Goal: Task Accomplishment & Management: Use online tool/utility

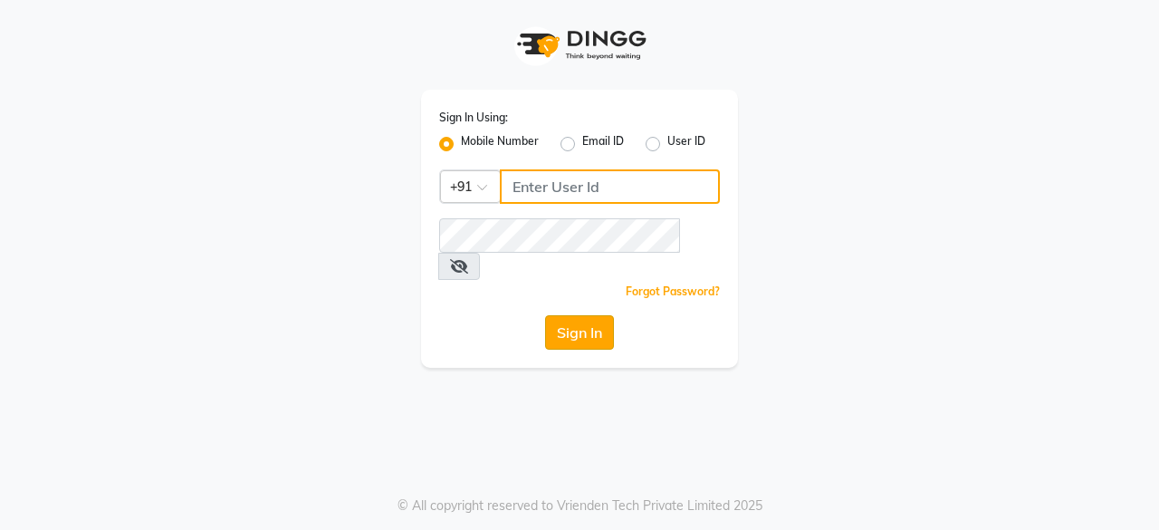
type input "9910088406"
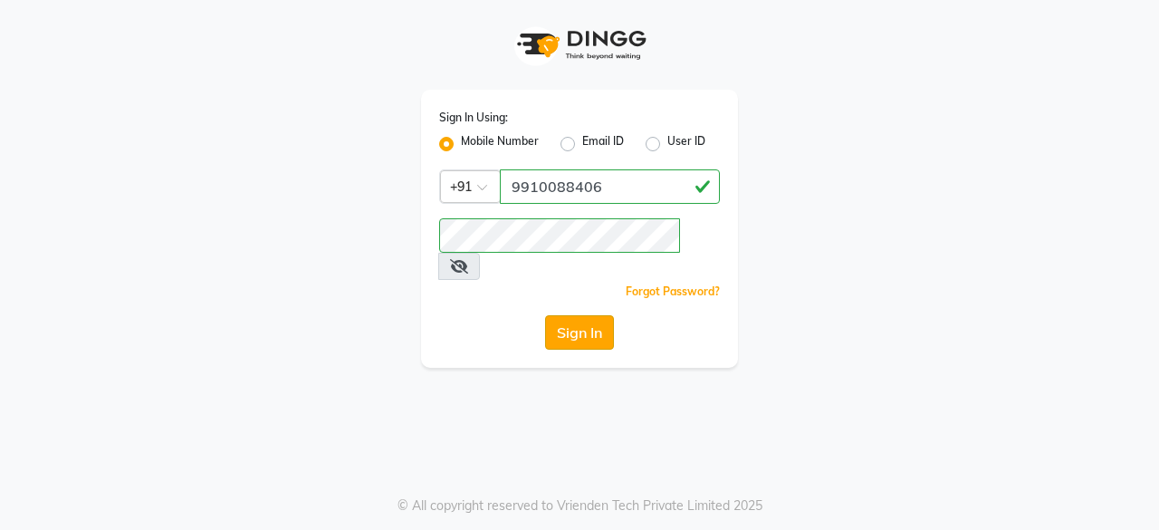
click at [565, 315] on button "Sign In" at bounding box center [579, 332] width 69 height 34
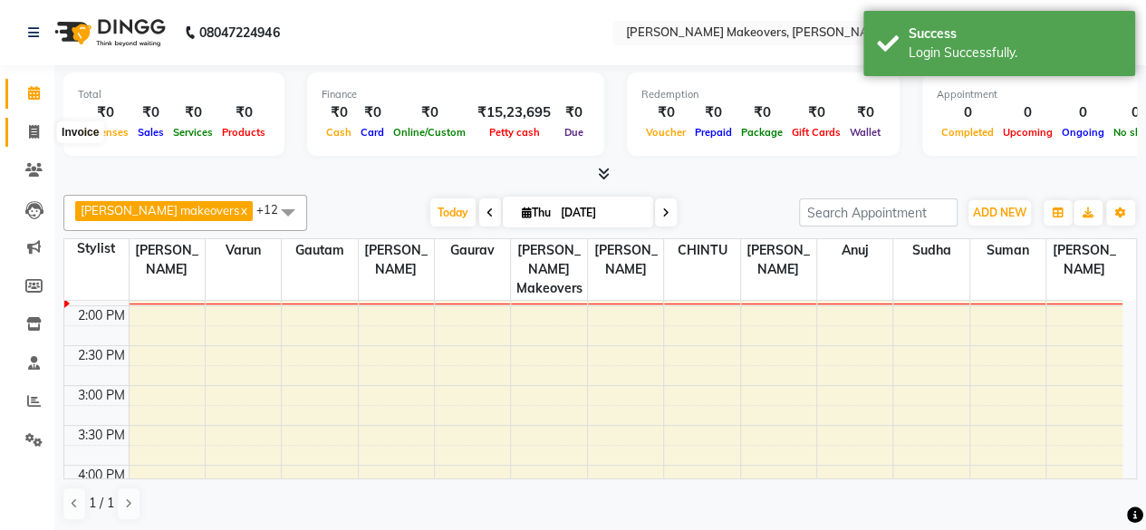
click at [36, 128] on icon at bounding box center [34, 132] width 10 height 14
select select "3533"
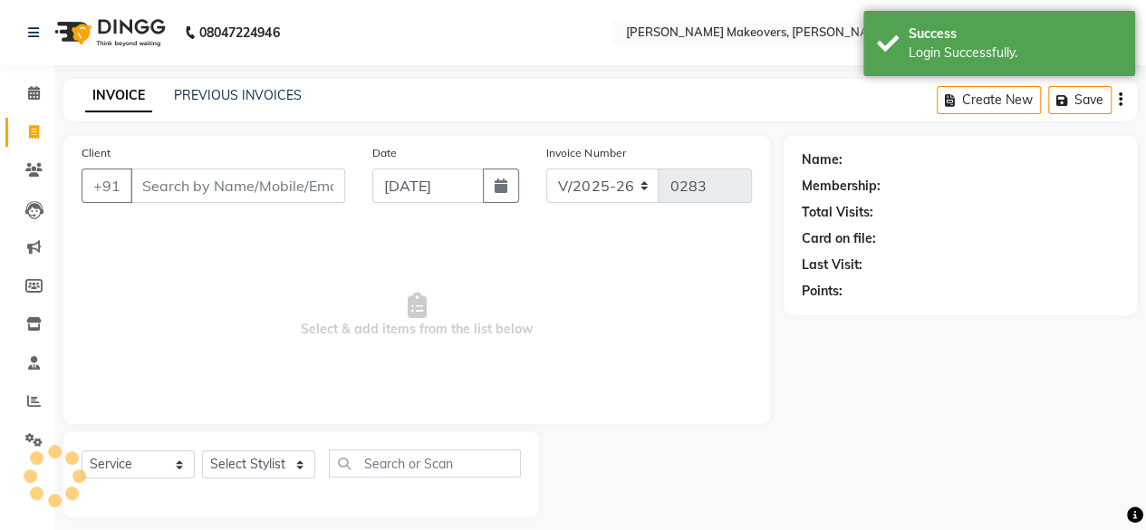
select select "P"
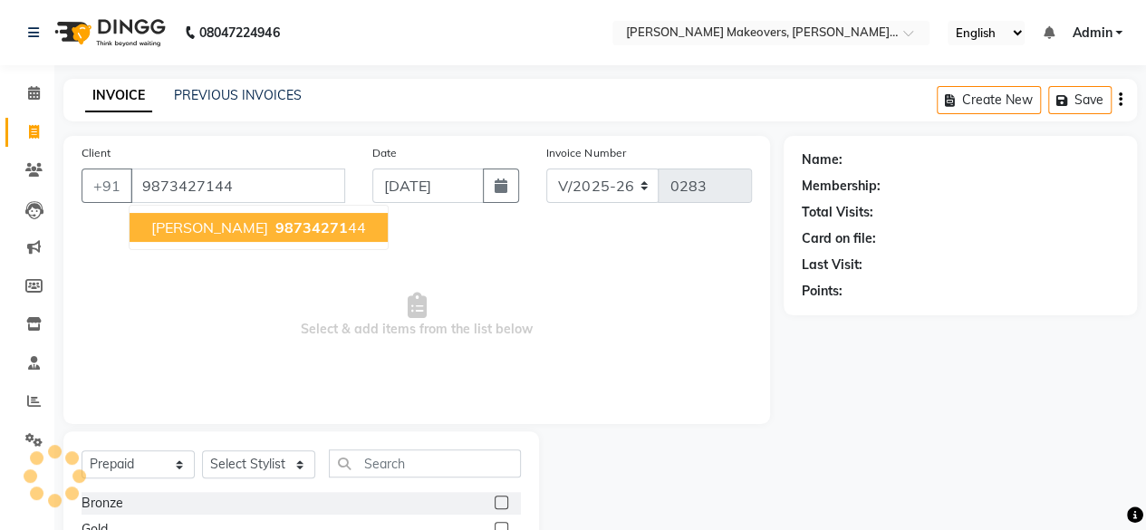
type input "9873427144"
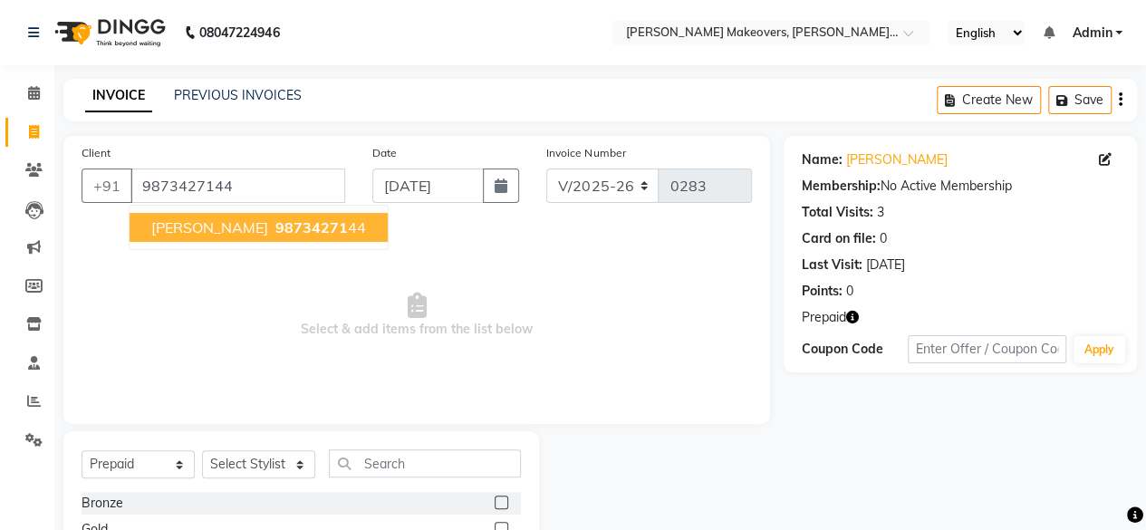
click at [188, 225] on span "[PERSON_NAME]" at bounding box center [209, 227] width 117 height 18
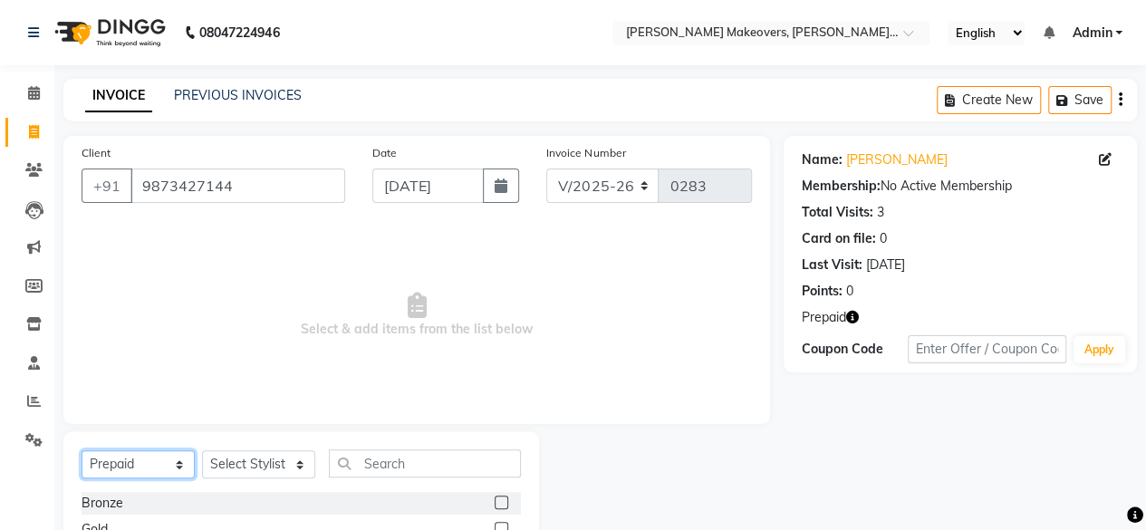
click at [159, 458] on select "Select Service Product Membership Package Voucher Prepaid Gift Card" at bounding box center [138, 464] width 113 height 28
select select "service"
click at [82, 450] on select "Select Service Product Membership Package Voucher Prepaid Gift Card" at bounding box center [138, 464] width 113 height 28
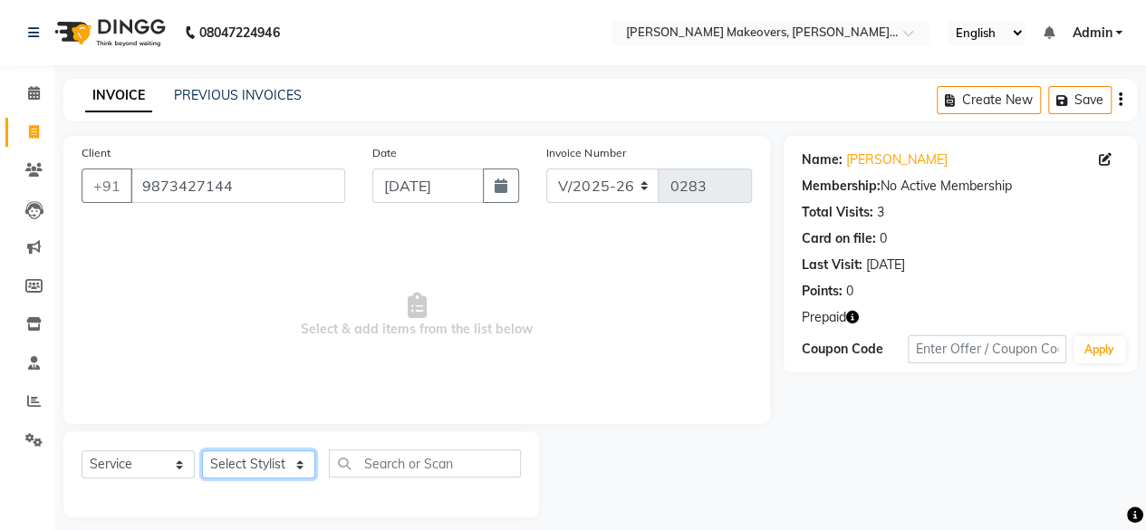
click at [260, 462] on select "Select Stylist [PERSON_NAME] makeovers Anuj CHINTU gaurav [PERSON_NAME] [PERSON…" at bounding box center [258, 464] width 113 height 28
select select "59182"
click at [202, 450] on select "Select Stylist [PERSON_NAME] makeovers Anuj CHINTU gaurav [PERSON_NAME] [PERSON…" at bounding box center [258, 464] width 113 height 28
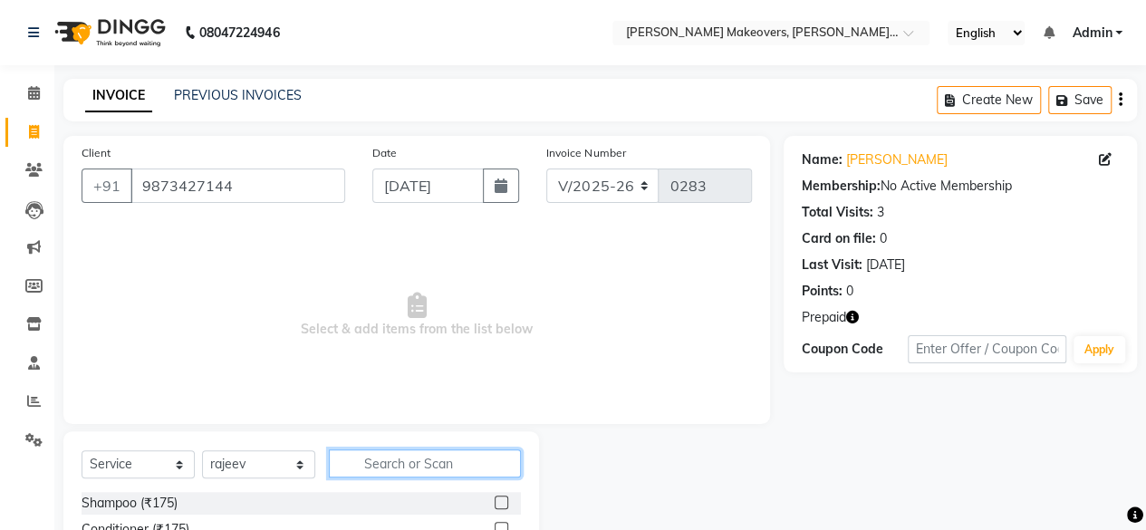
click at [386, 470] on input "text" at bounding box center [425, 463] width 192 height 28
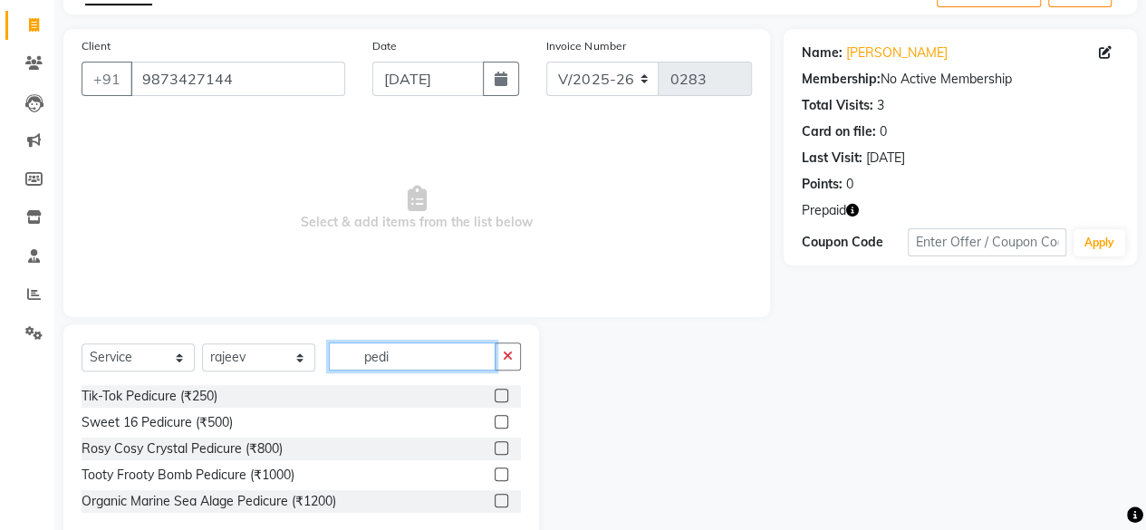
scroll to position [145, 0]
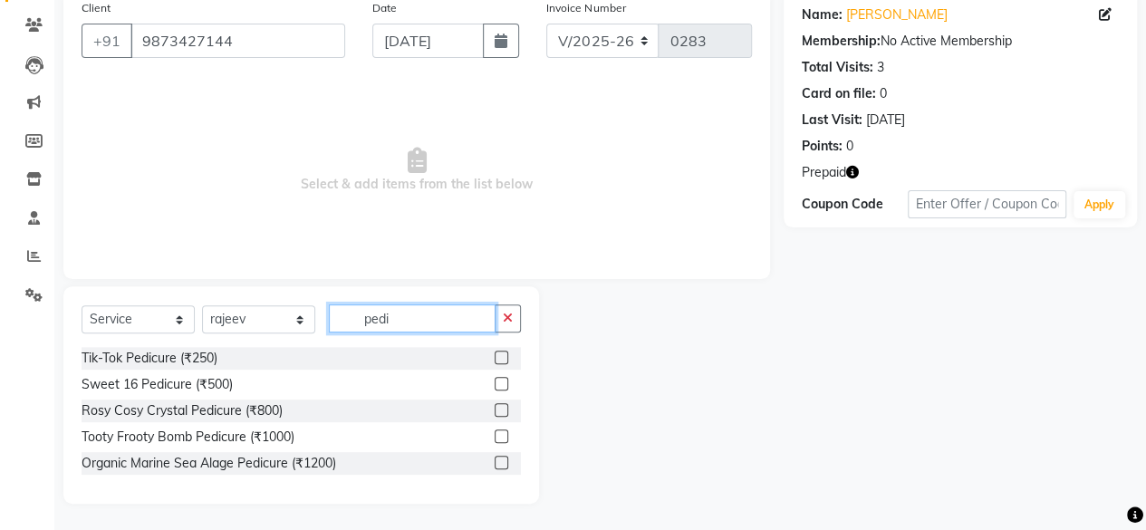
type input "pedi"
click at [500, 408] on label at bounding box center [502, 410] width 14 height 14
click at [500, 408] on input "checkbox" at bounding box center [501, 411] width 12 height 12
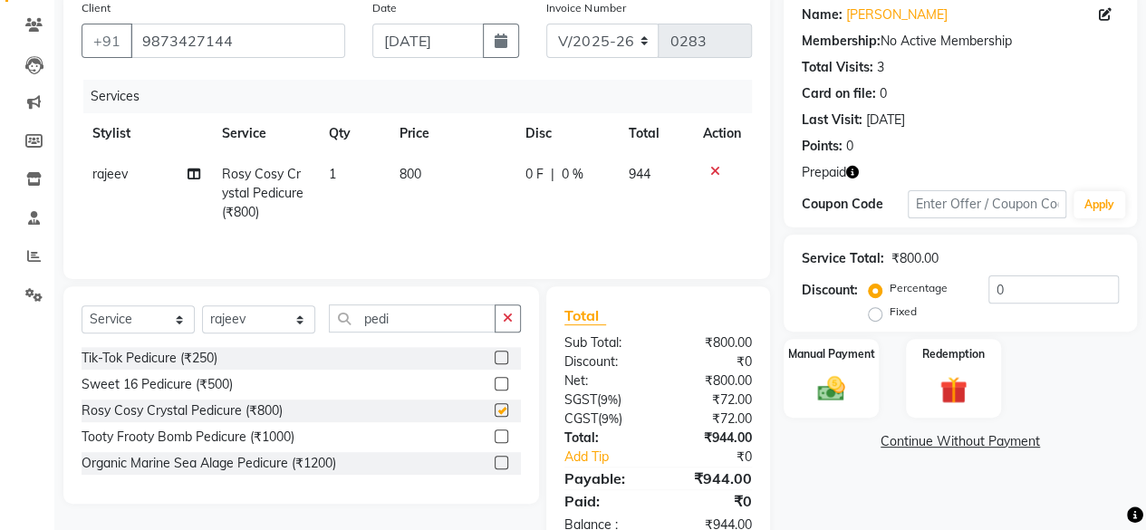
checkbox input "false"
click at [292, 316] on select "Select Stylist [PERSON_NAME] makeovers Anuj CHINTU gaurav [PERSON_NAME] [PERSON…" at bounding box center [258, 319] width 113 height 28
select select "53602"
click at [202, 305] on select "Select Stylist [PERSON_NAME] makeovers Anuj CHINTU gaurav [PERSON_NAME] [PERSON…" at bounding box center [258, 319] width 113 height 28
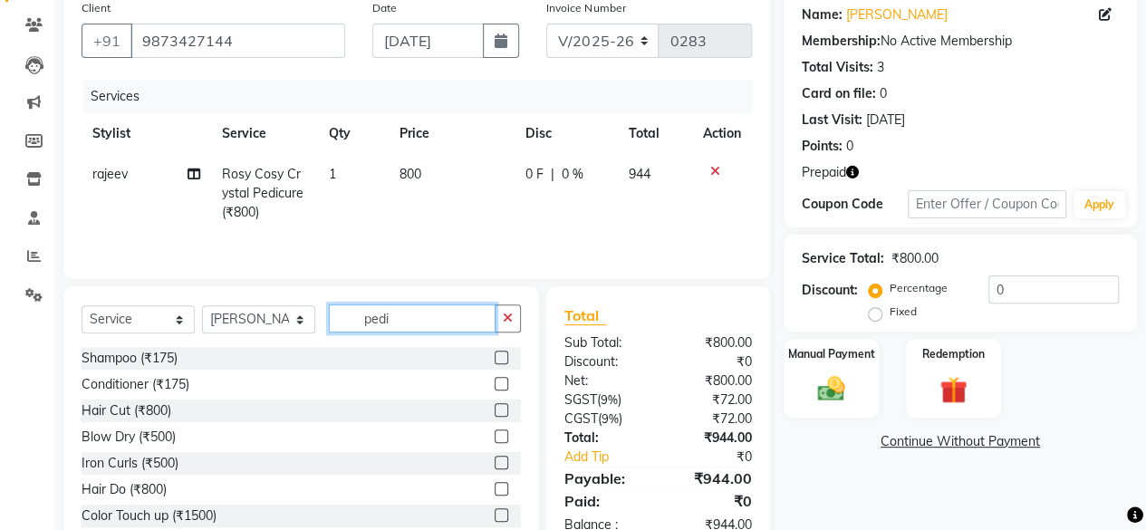
click at [430, 316] on input "pedi" at bounding box center [412, 318] width 167 height 28
type input "p"
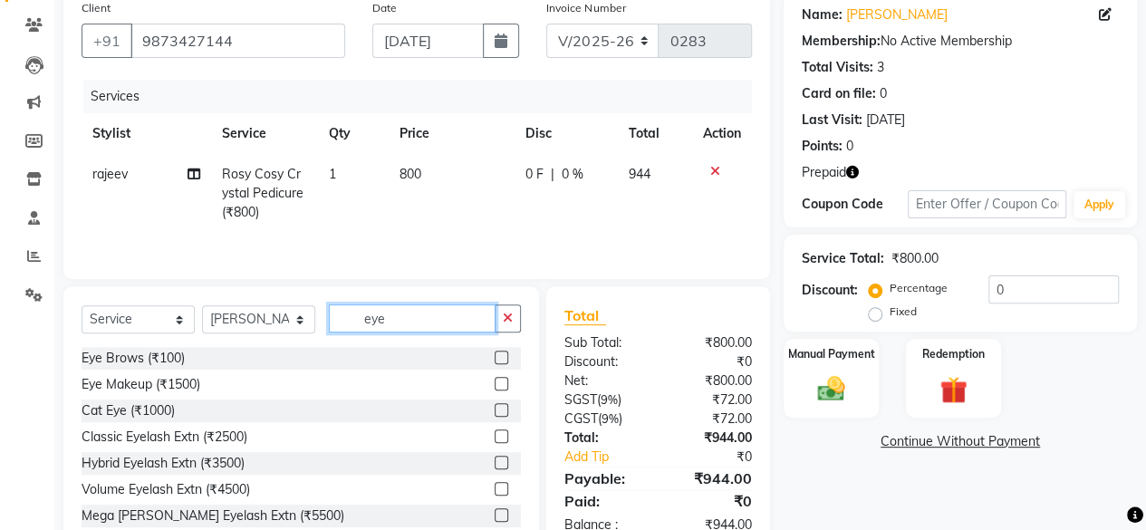
type input "eye"
click at [495, 357] on label at bounding box center [502, 358] width 14 height 14
click at [495, 357] on input "checkbox" at bounding box center [501, 358] width 12 height 12
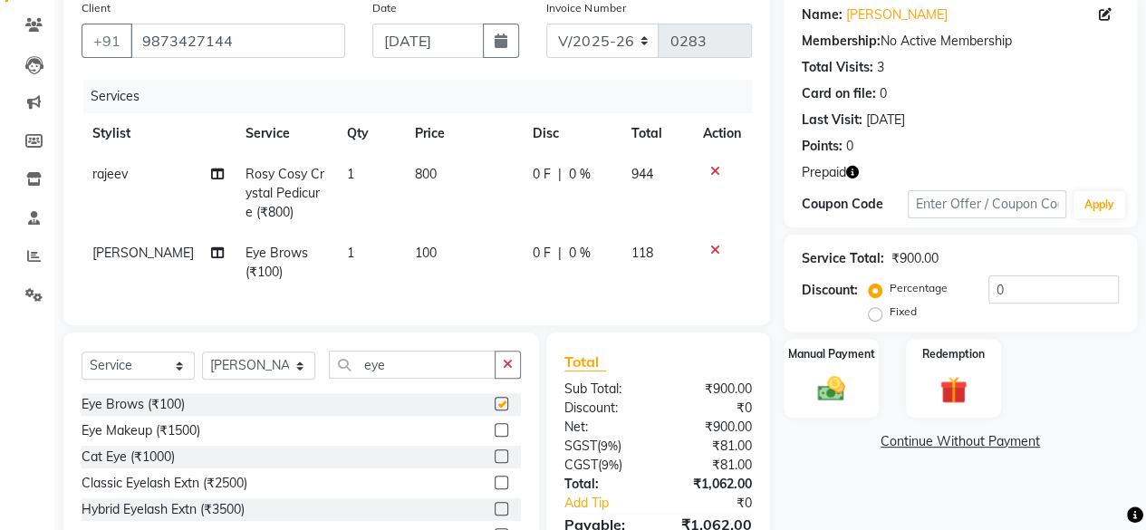
checkbox input "false"
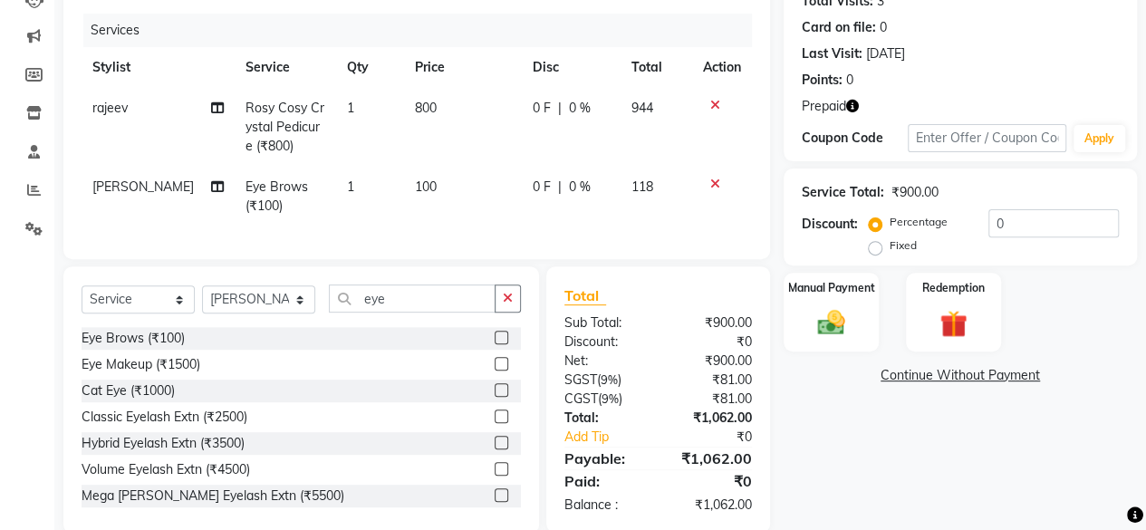
scroll to position [255, 0]
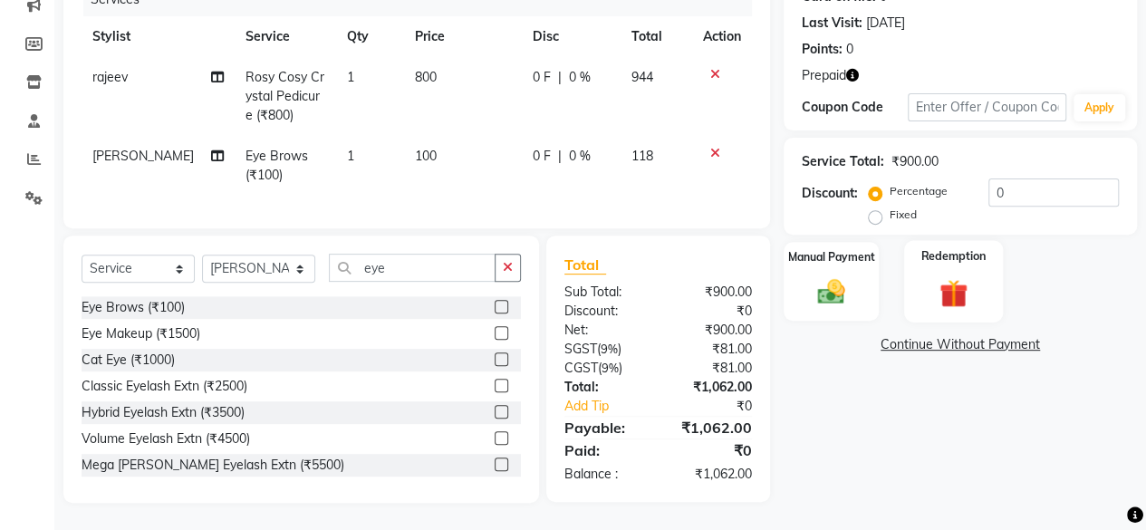
click at [933, 276] on img at bounding box center [953, 292] width 46 height 35
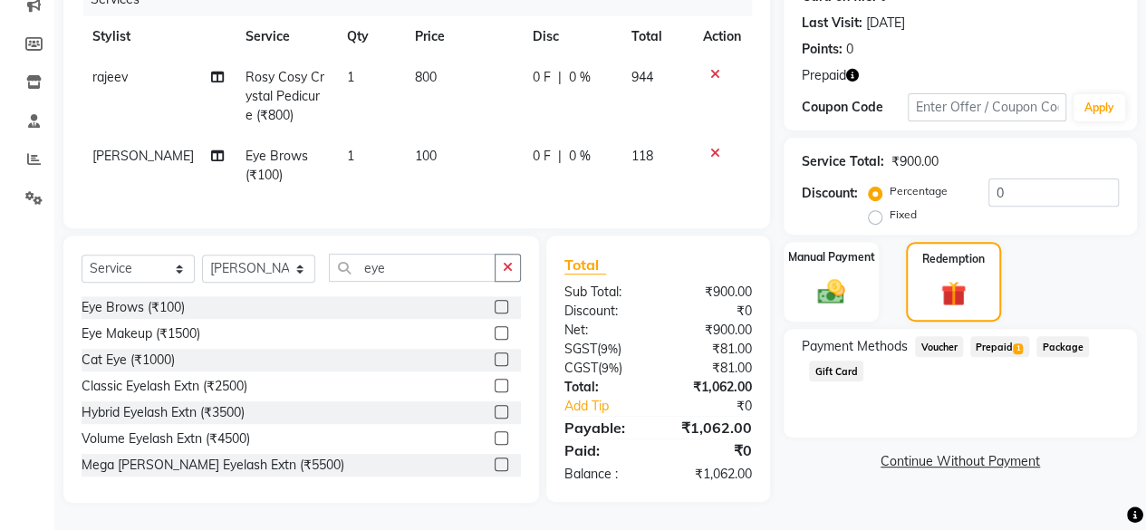
click at [998, 338] on span "Prepaid 1" at bounding box center [999, 346] width 59 height 21
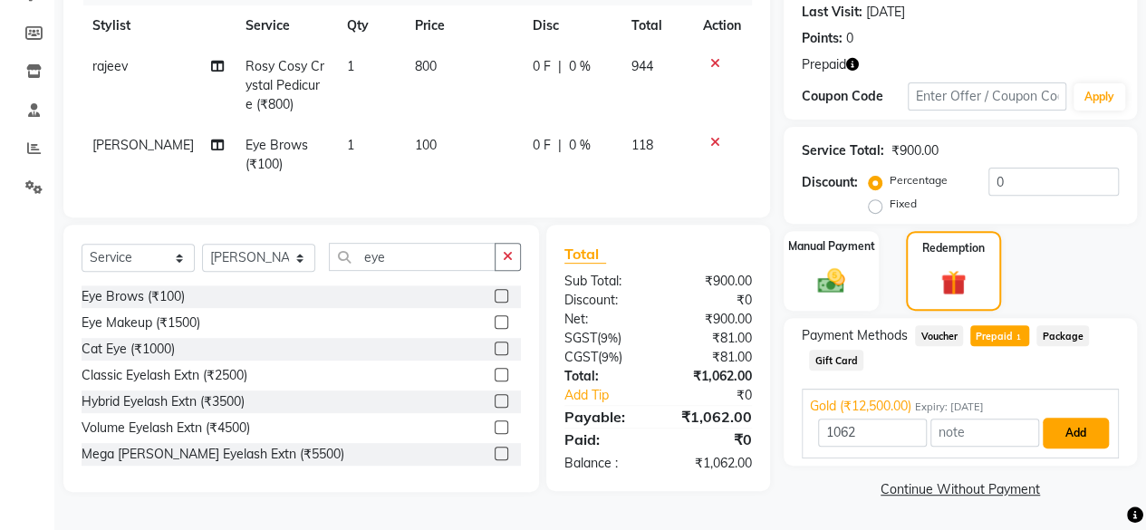
click at [1080, 428] on button "Add" at bounding box center [1075, 433] width 66 height 31
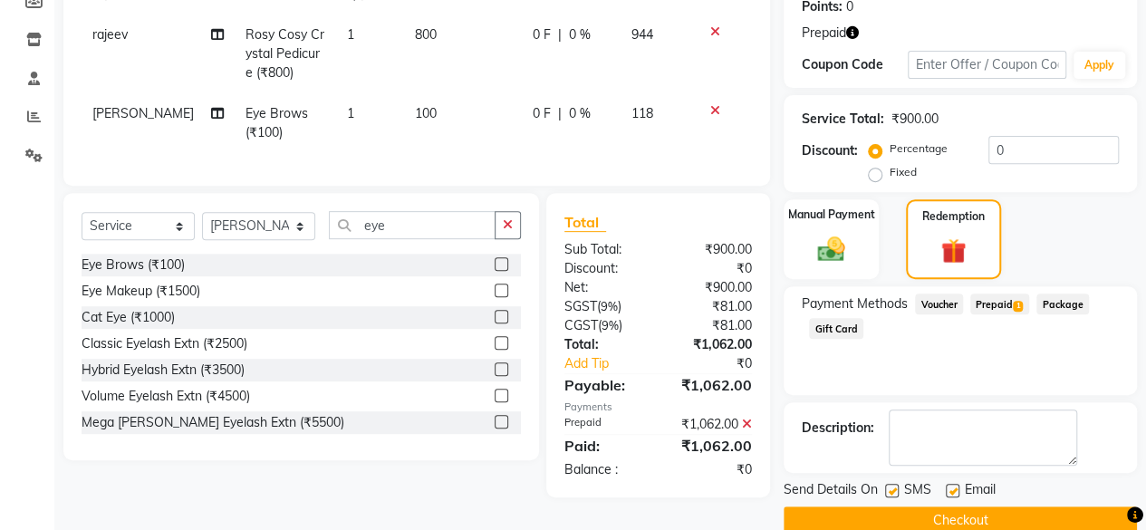
scroll to position [314, 0]
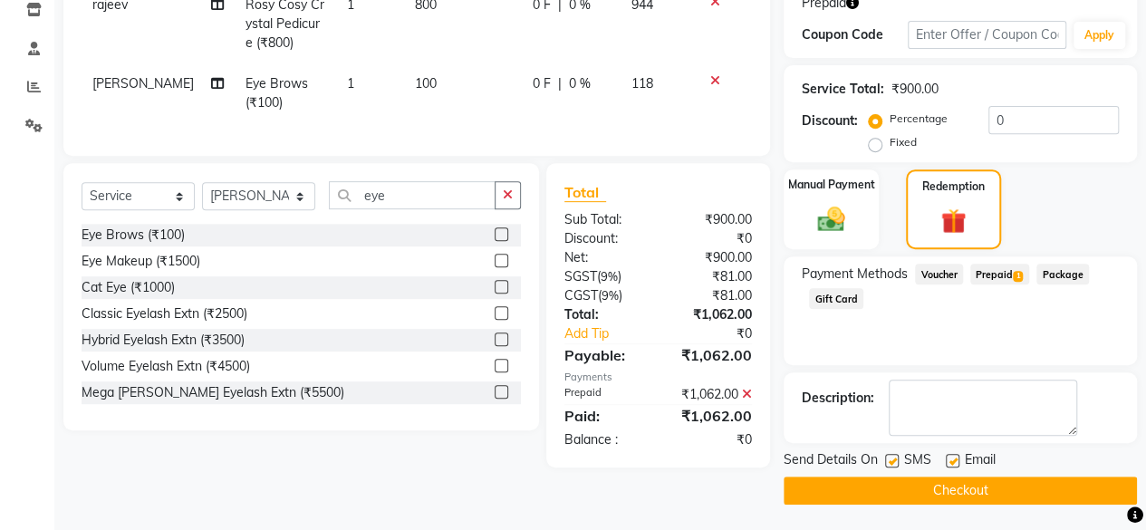
click at [1011, 490] on button "Checkout" at bounding box center [959, 490] width 353 height 28
